Goal: Entertainment & Leisure: Consume media (video, audio)

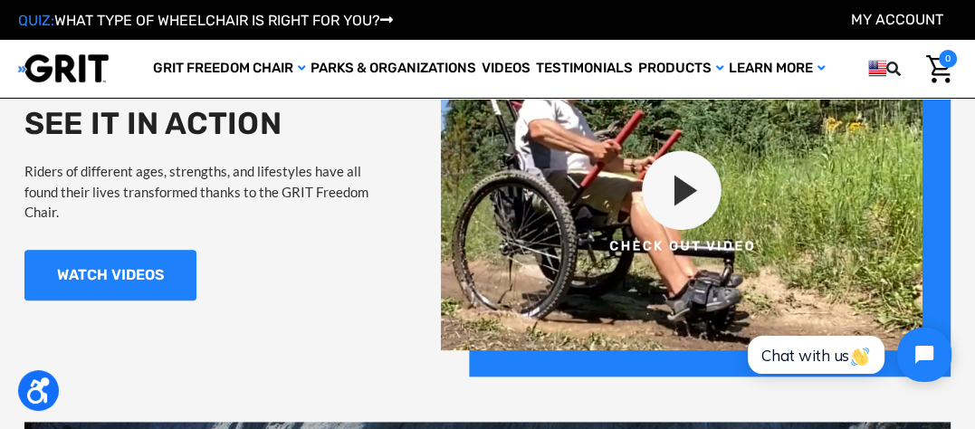
scroll to position [1539, 0]
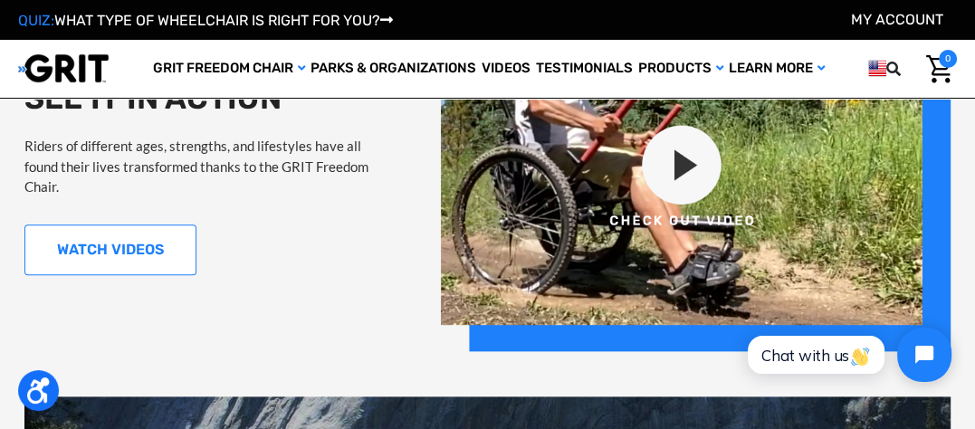
click at [119, 244] on link "WATCH VIDEOS" at bounding box center [110, 250] width 172 height 51
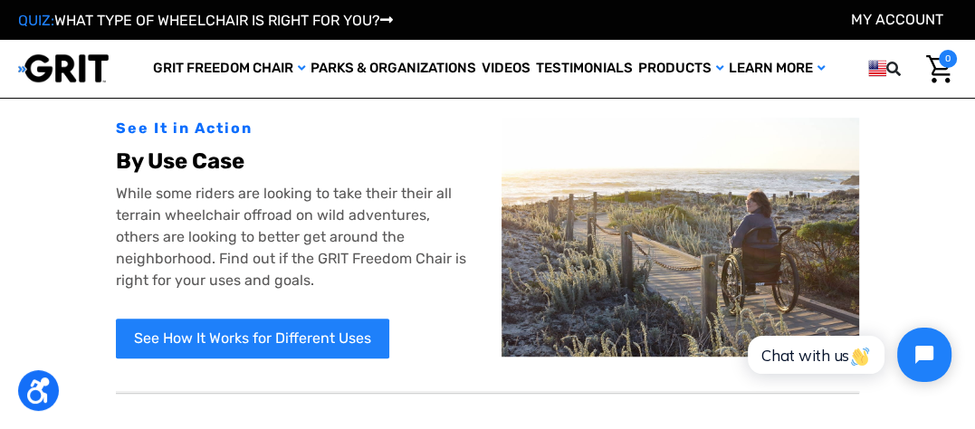
scroll to position [815, 0]
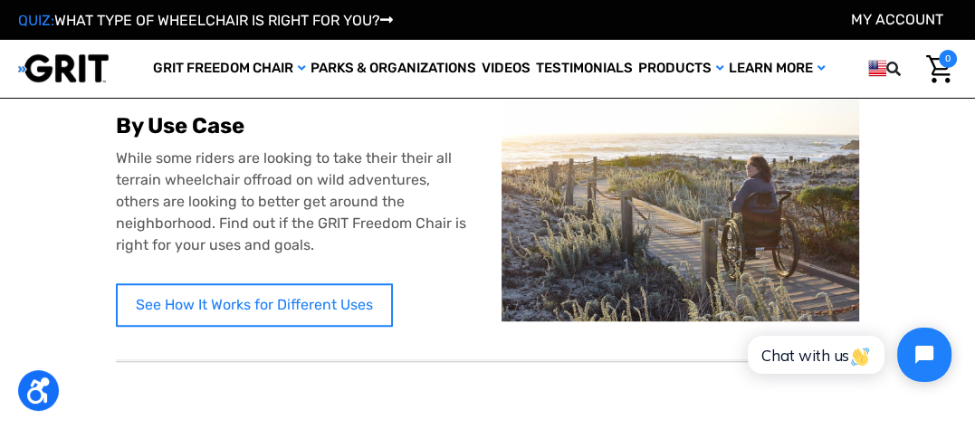
click at [213, 303] on link "See How It Works for Different Uses" at bounding box center [254, 304] width 277 height 43
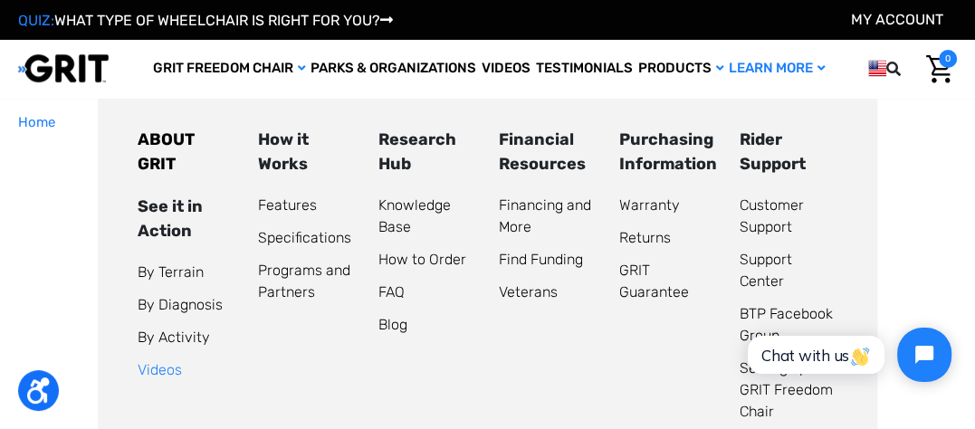
click at [147, 378] on link "Videos" at bounding box center [160, 369] width 44 height 17
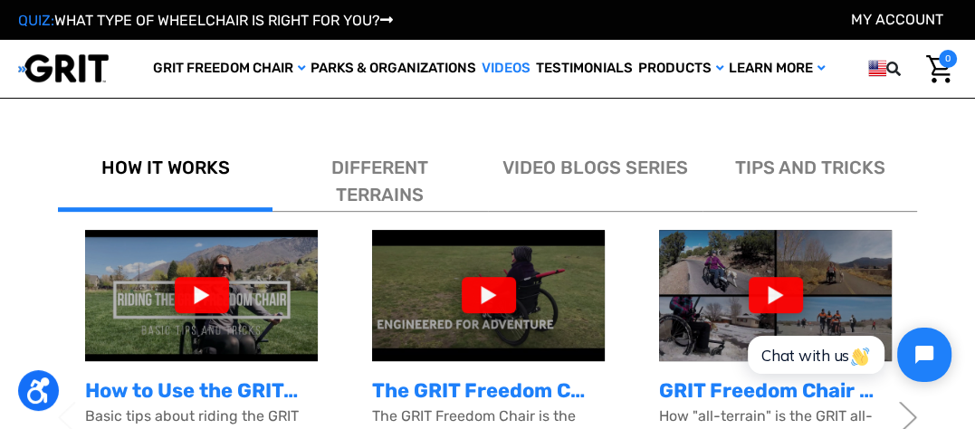
scroll to position [568, 0]
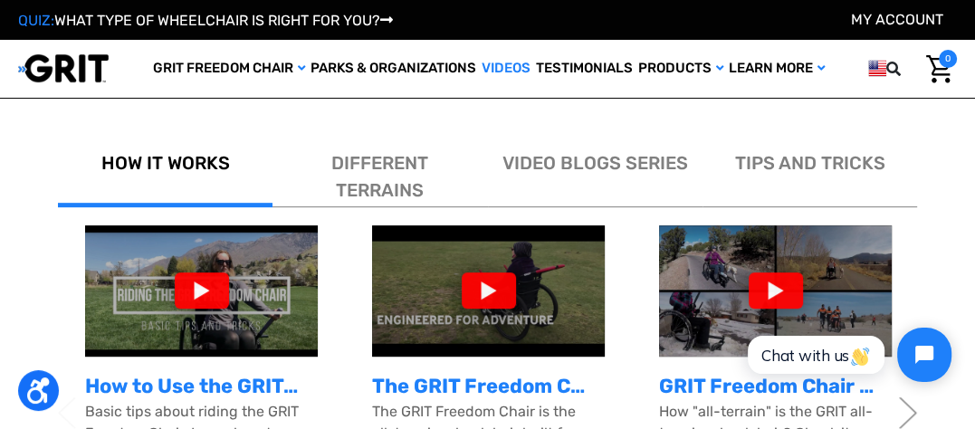
click at [492, 291] on div at bounding box center [489, 290] width 54 height 36
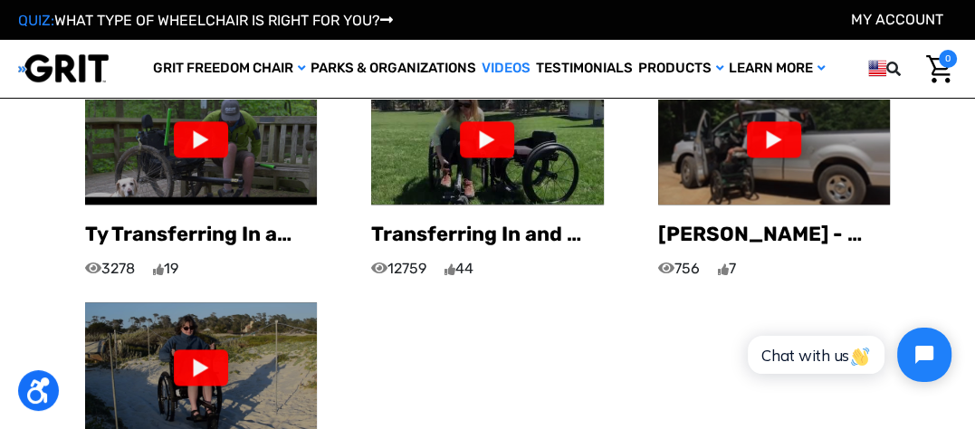
scroll to position [1474, 0]
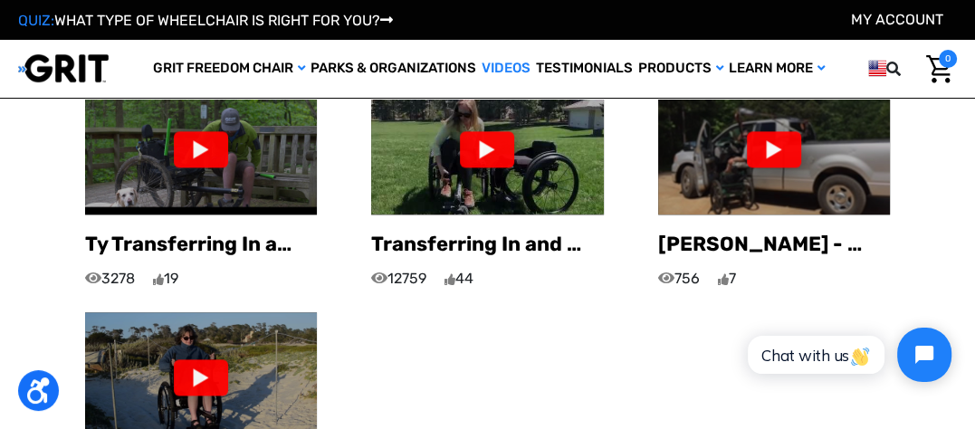
click at [199, 359] on div at bounding box center [201, 377] width 54 height 36
